Goal: Task Accomplishment & Management: Complete application form

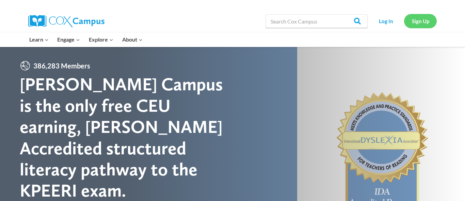
click at [419, 21] on link "Sign Up" at bounding box center [420, 21] width 33 height 14
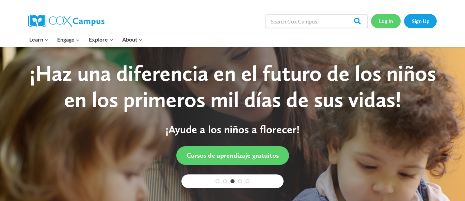
click at [382, 25] on link "Log In" at bounding box center [386, 21] width 30 height 14
click at [425, 18] on link "Sign Up" at bounding box center [420, 21] width 33 height 14
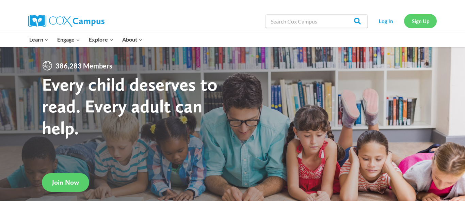
click at [420, 24] on link "Sign Up" at bounding box center [420, 21] width 33 height 14
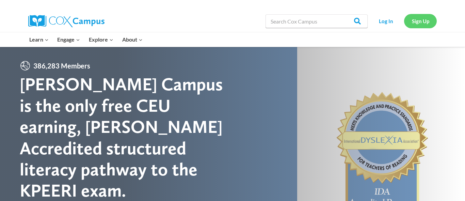
click at [417, 22] on link "Sign Up" at bounding box center [420, 21] width 33 height 14
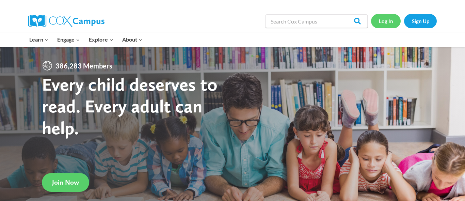
click at [386, 24] on link "Log In" at bounding box center [386, 21] width 30 height 14
